Goal: Find specific page/section: Find specific page/section

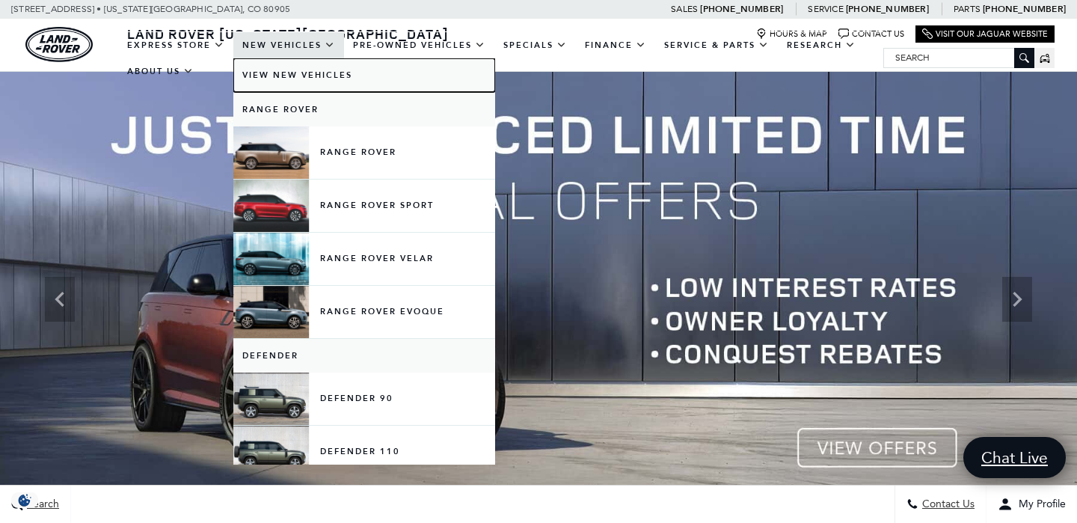
click at [295, 69] on link "View New Vehicles" at bounding box center [364, 75] width 262 height 34
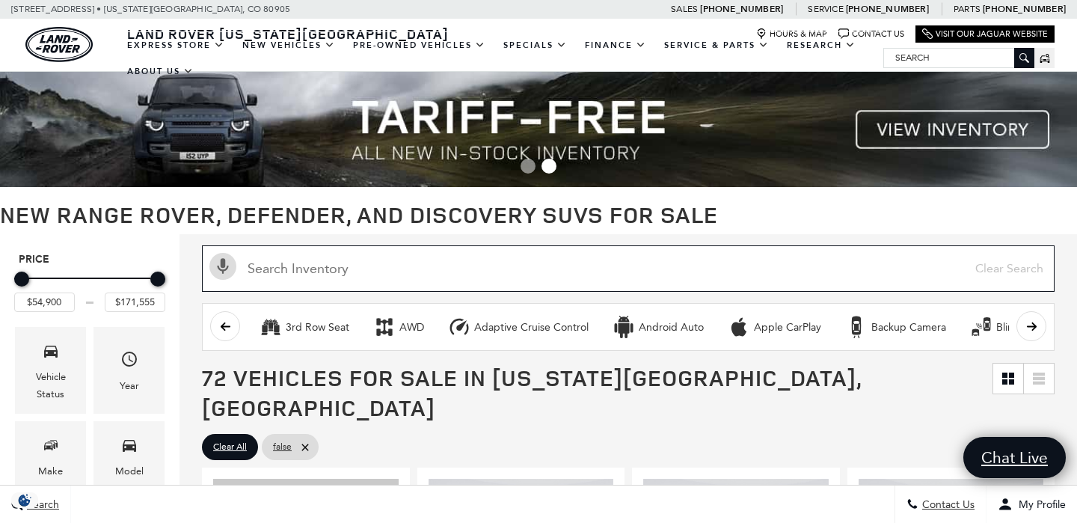
click at [419, 279] on input "text" at bounding box center [628, 268] width 852 height 46
paste input "L418066"
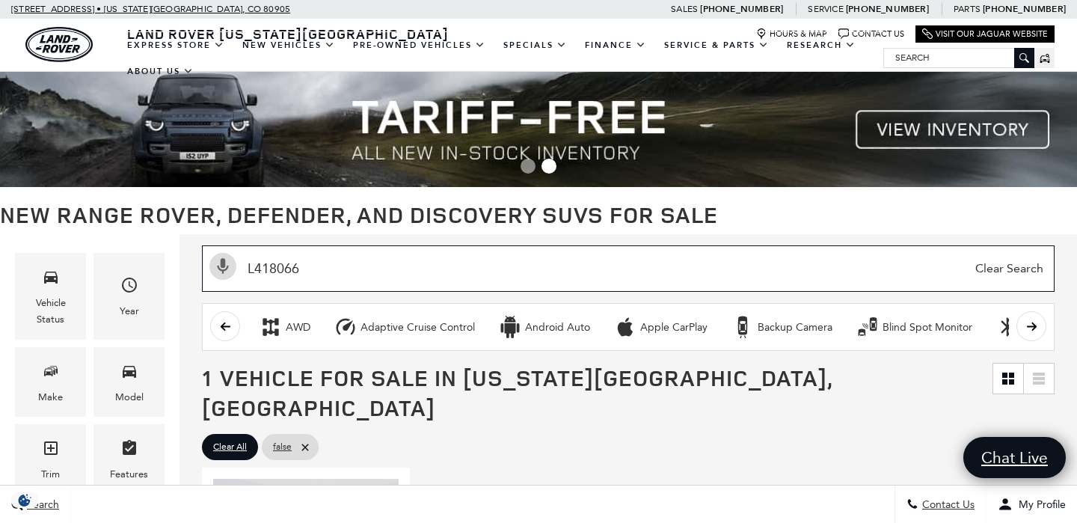
type input "L418066"
click at [277, 268] on input "L418066" at bounding box center [628, 268] width 852 height 46
